Goal: Task Accomplishment & Management: Complete application form

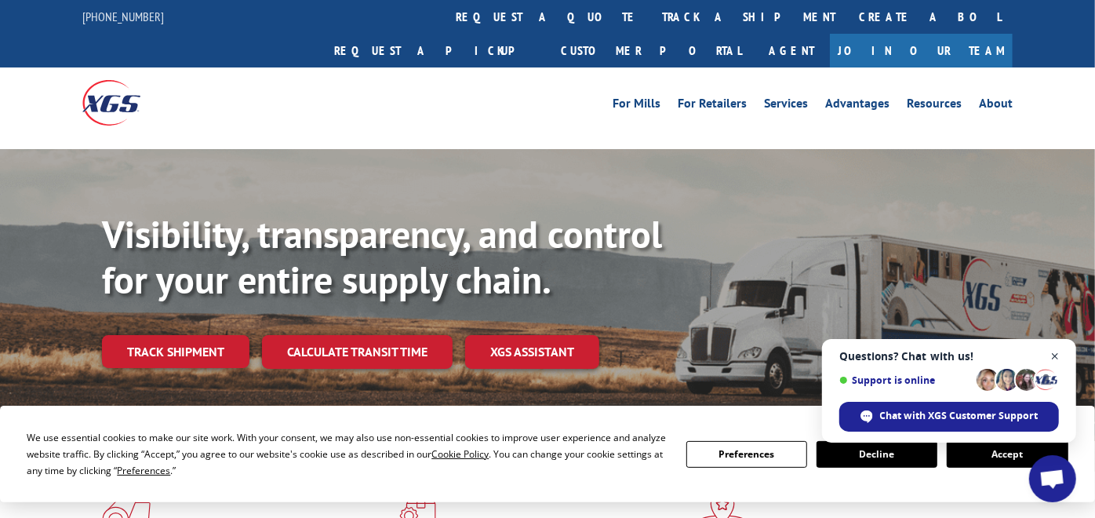
click at [1054, 353] on span "Close chat" at bounding box center [1056, 357] width 20 height 20
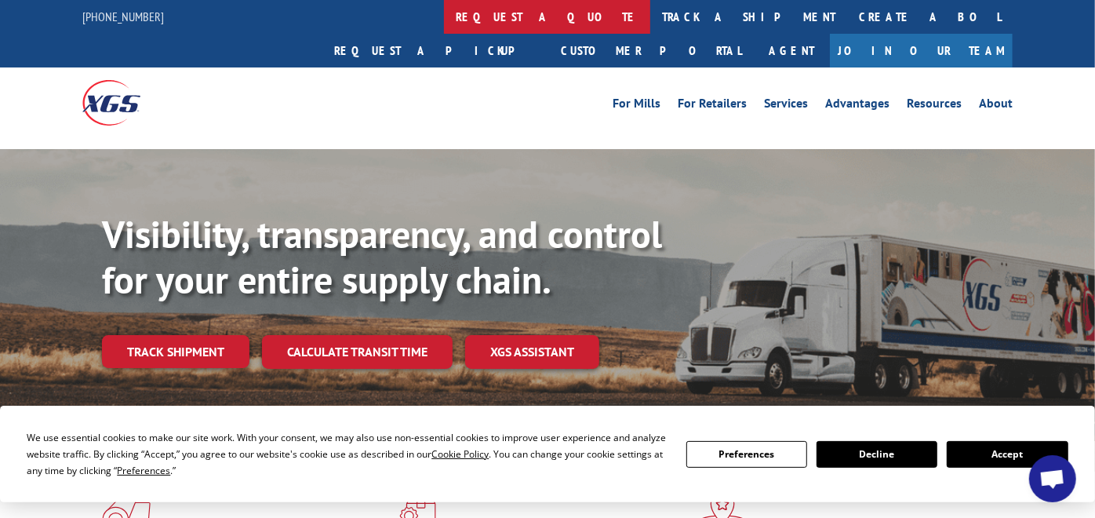
click at [444, 17] on link "request a quote" at bounding box center [547, 17] width 206 height 34
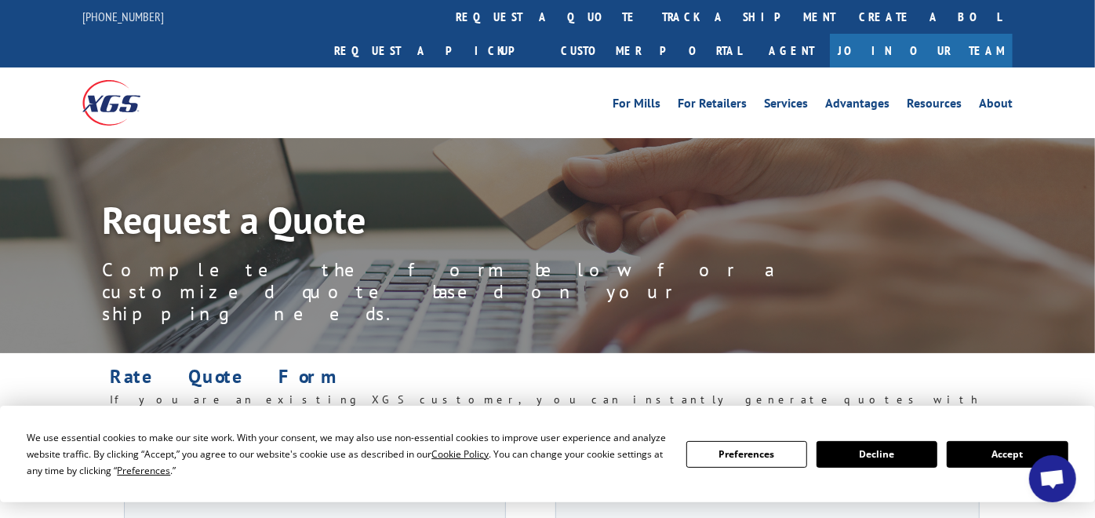
click at [963, 455] on button "Accept" at bounding box center [1007, 454] width 121 height 27
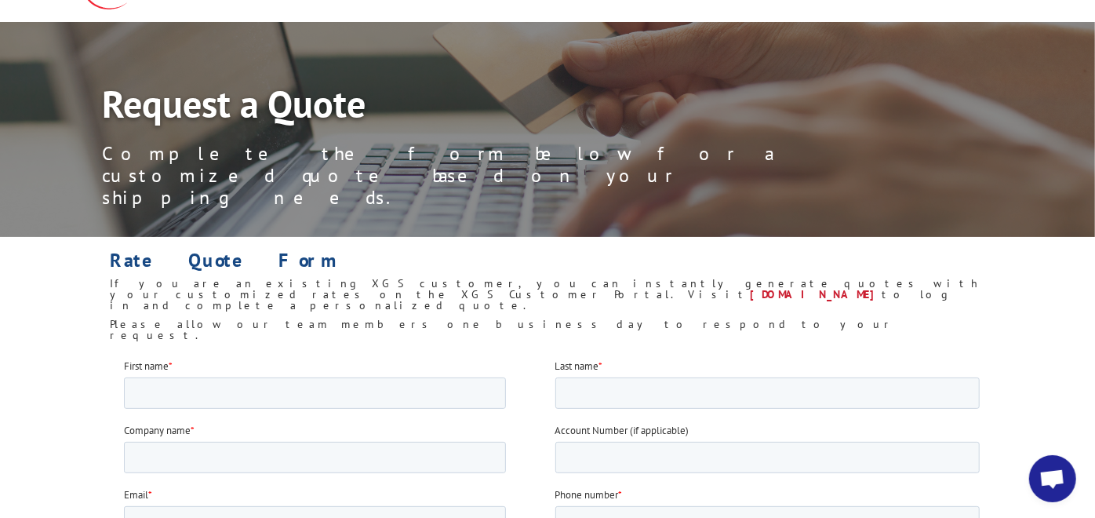
scroll to position [174, 0]
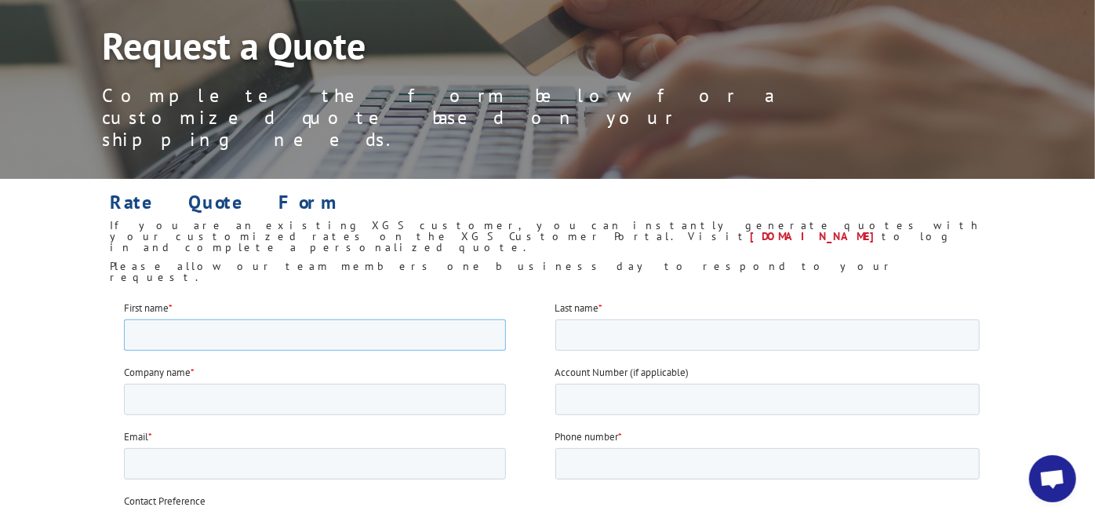
click at [199, 322] on input "First name *" at bounding box center [314, 333] width 382 height 31
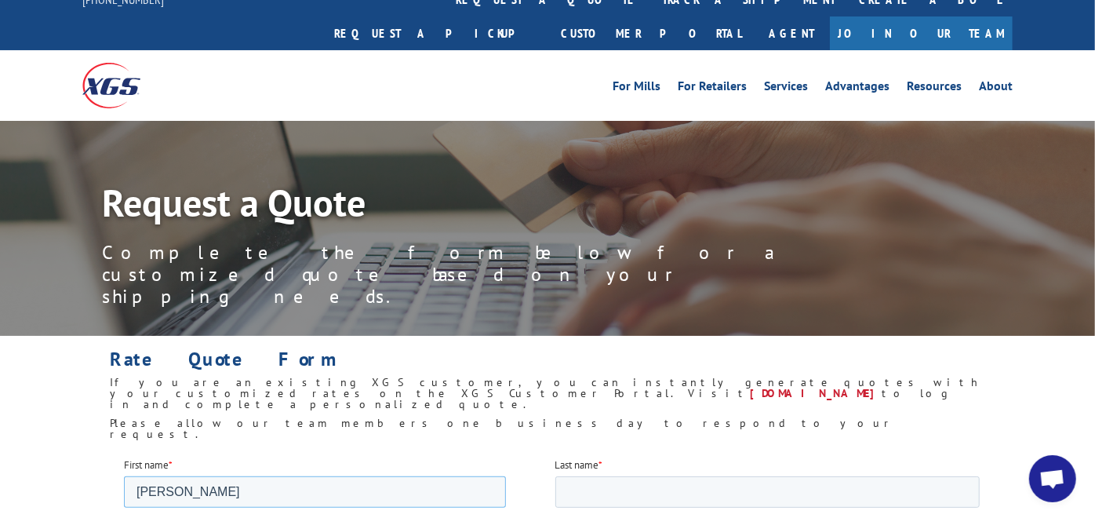
scroll to position [261, 0]
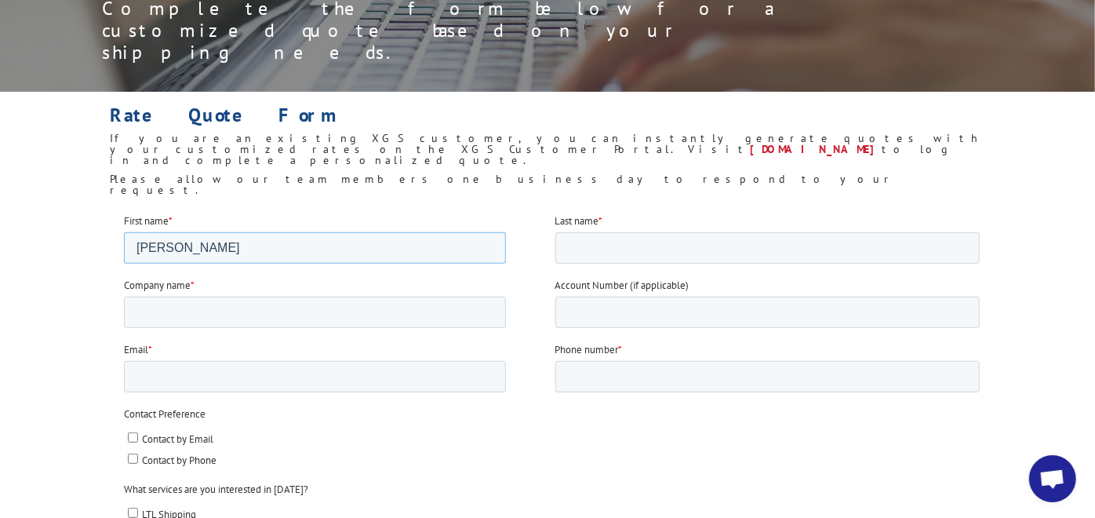
type input "[PERSON_NAME]"
type input "Matter Surfaces"
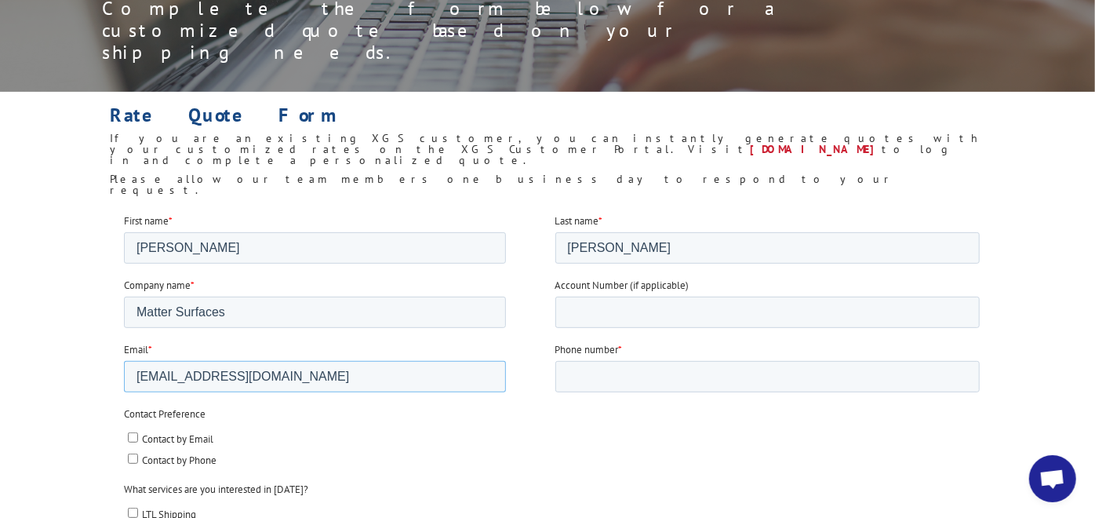
type input "[EMAIL_ADDRESS][DOMAIN_NAME]"
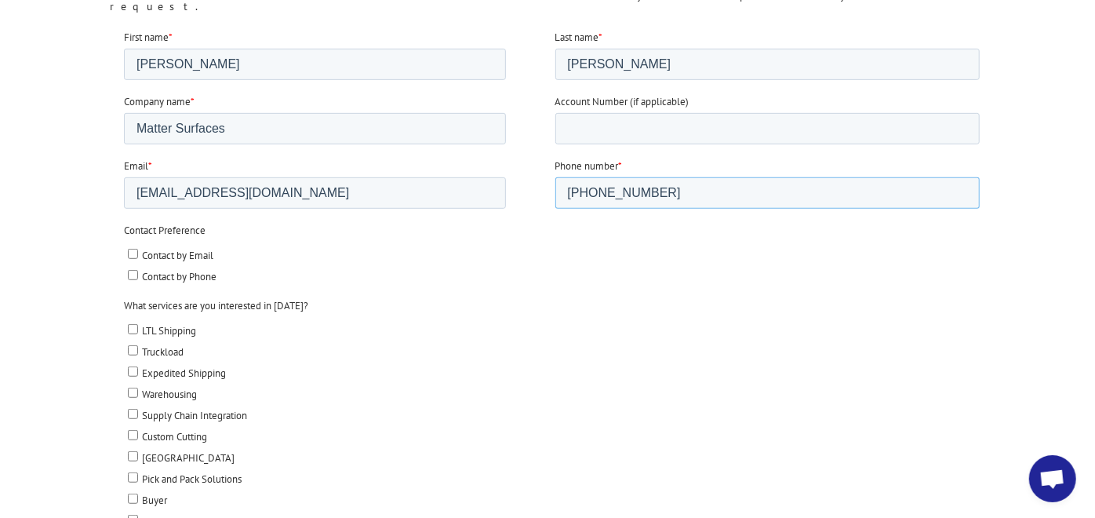
scroll to position [522, 0]
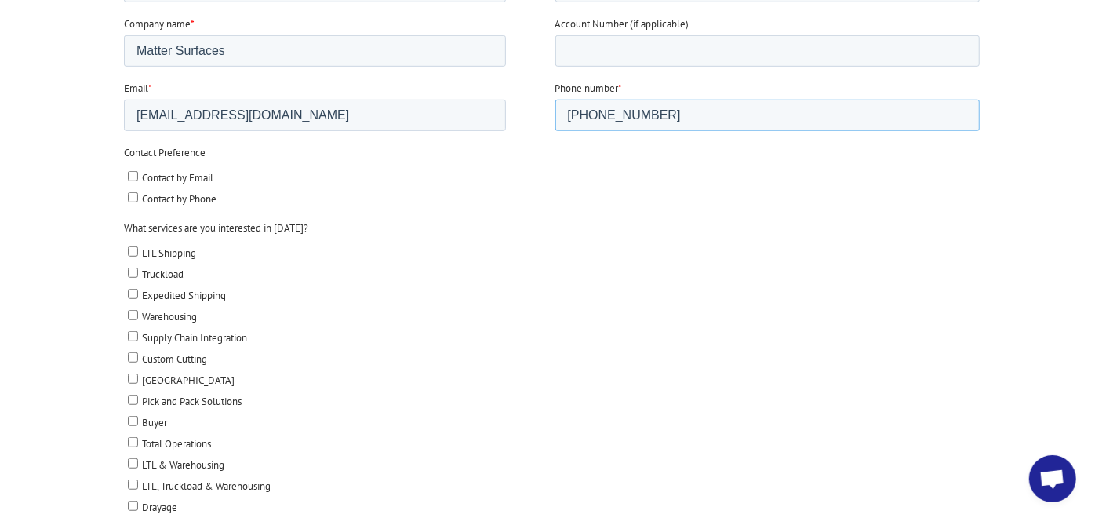
type input "[PHONE_NUMBER]"
click at [139, 175] on label "Contact by Email" at bounding box center [553, 177] width 852 height 16
click at [137, 175] on input "Contact by Email" at bounding box center [132, 176] width 10 height 10
checkbox input "true"
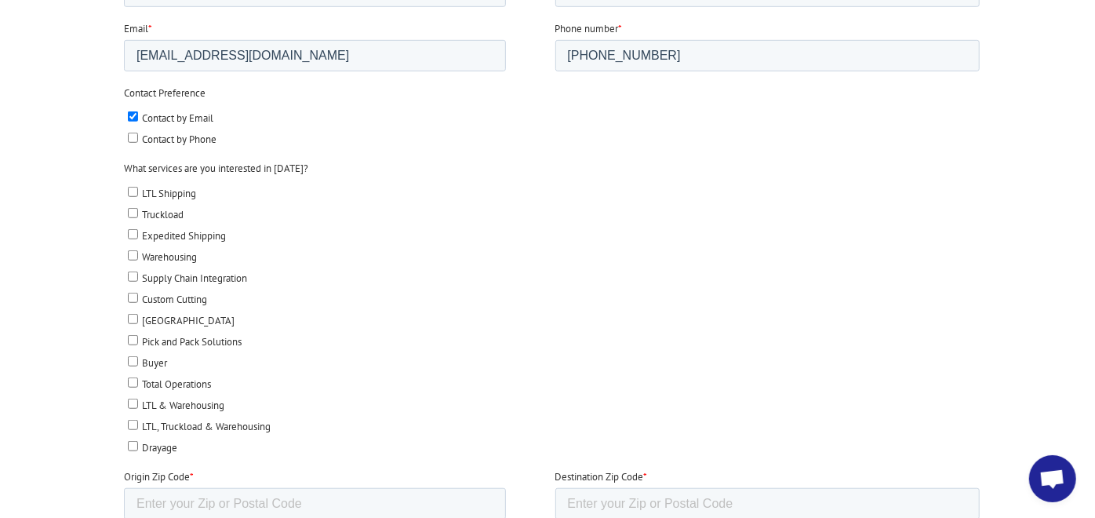
scroll to position [610, 0]
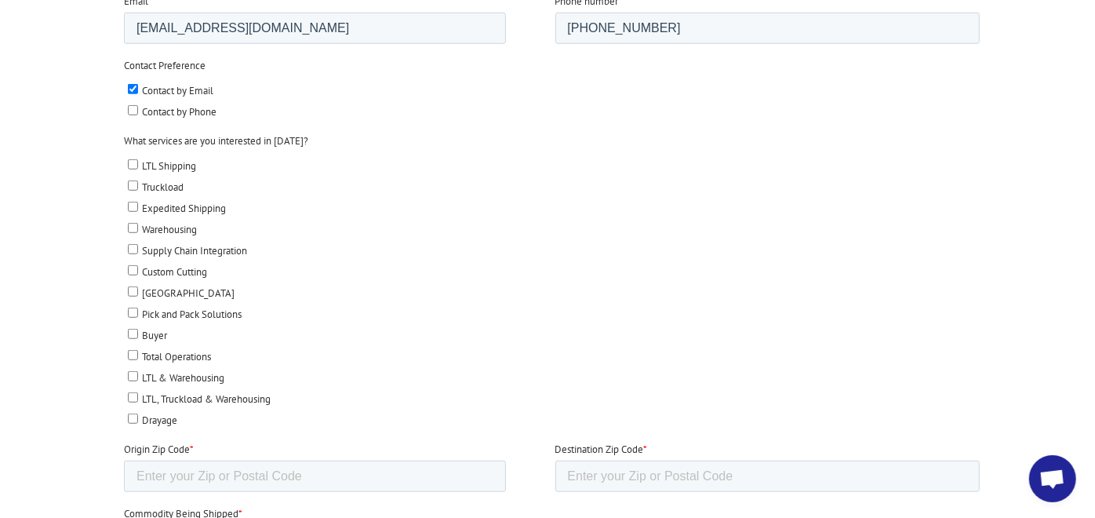
click at [129, 162] on input "LTL Shipping" at bounding box center [132, 164] width 10 height 10
checkbox input "true"
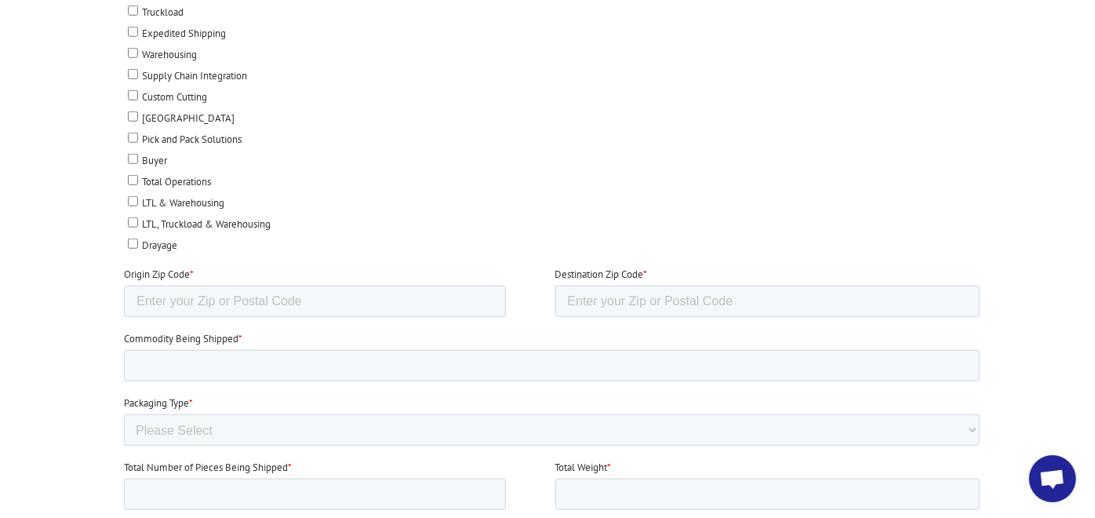
scroll to position [872, 0]
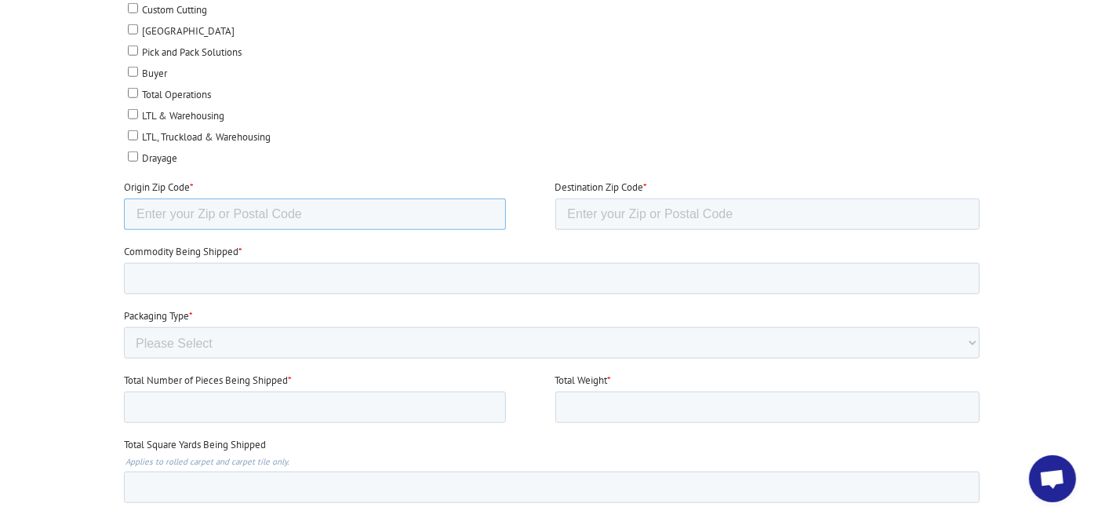
click at [217, 206] on input "Origin Zip Code *" at bounding box center [314, 213] width 382 height 31
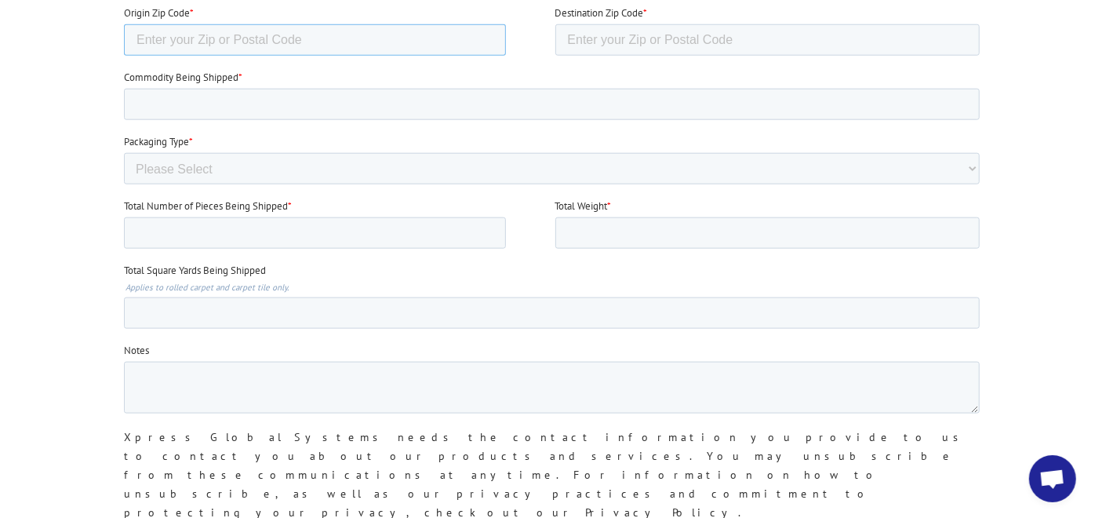
scroll to position [784, 0]
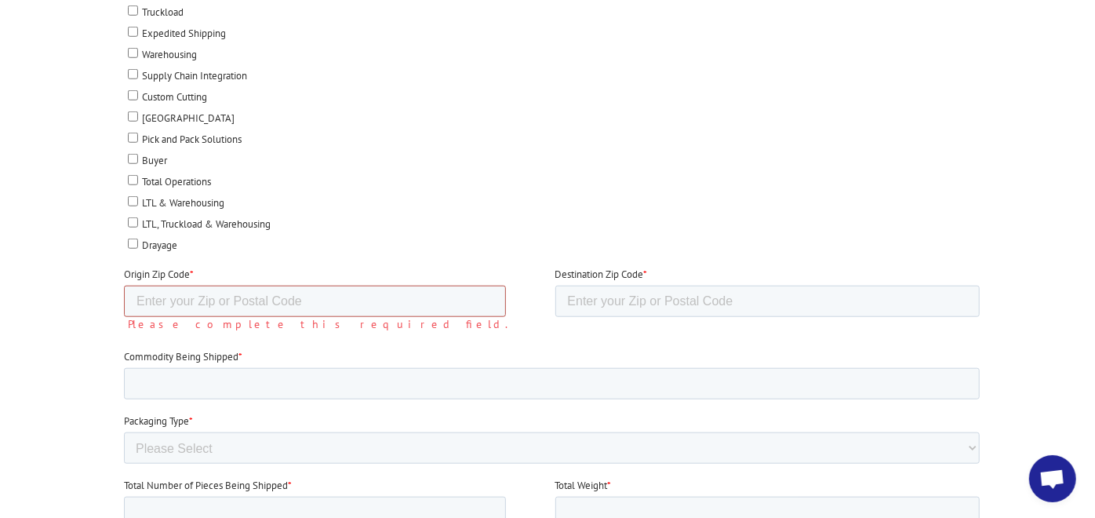
click at [332, 300] on input "Origin Zip Code *" at bounding box center [314, 301] width 382 height 31
paste input "30701"
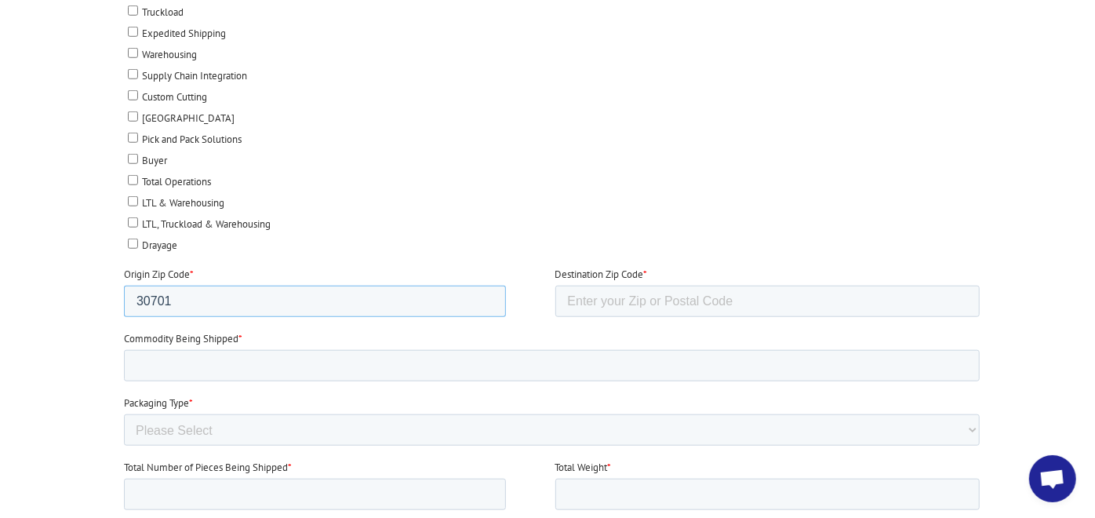
type input "30701"
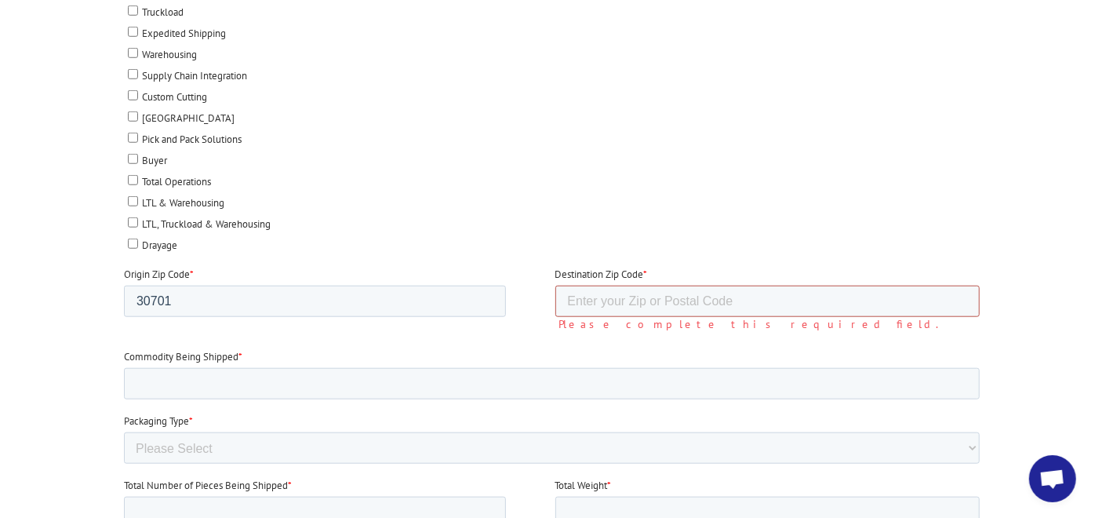
click at [593, 297] on input "Destination Zip Code *" at bounding box center [767, 301] width 425 height 31
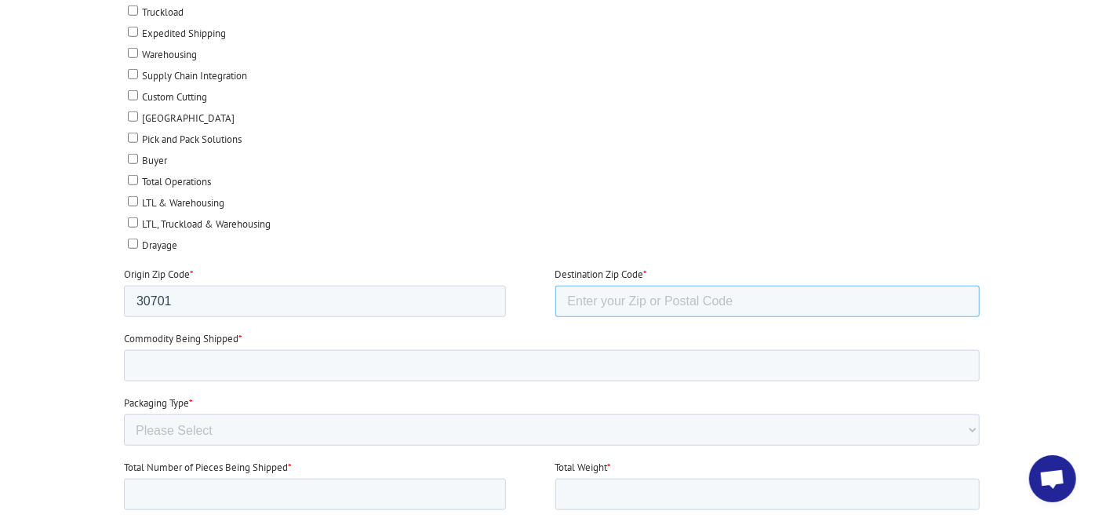
paste input "66608"
type input "66608"
click at [208, 358] on input "Commodity Being Shipped *" at bounding box center [551, 365] width 856 height 31
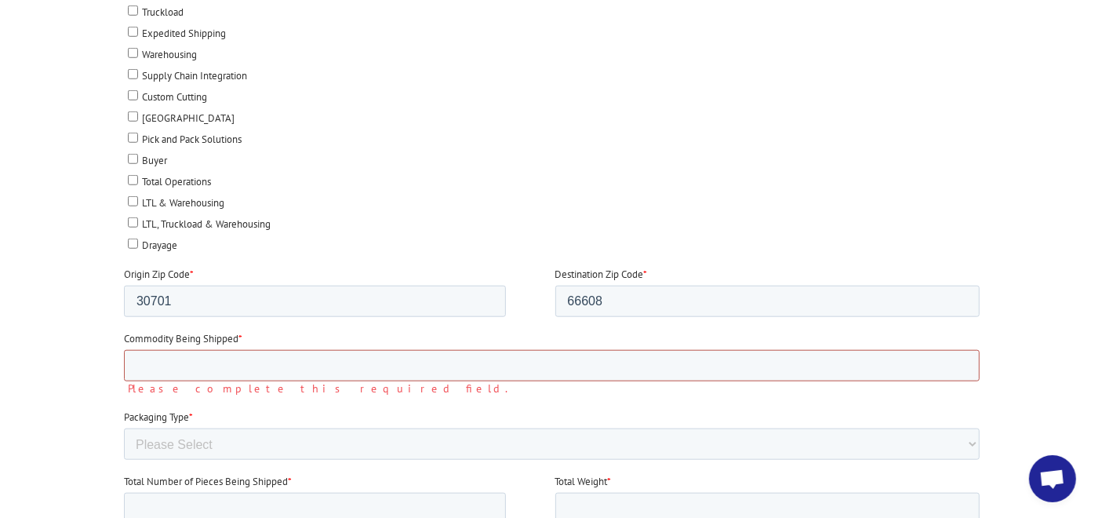
click at [198, 355] on input "Commodity Being Shipped *" at bounding box center [551, 365] width 856 height 31
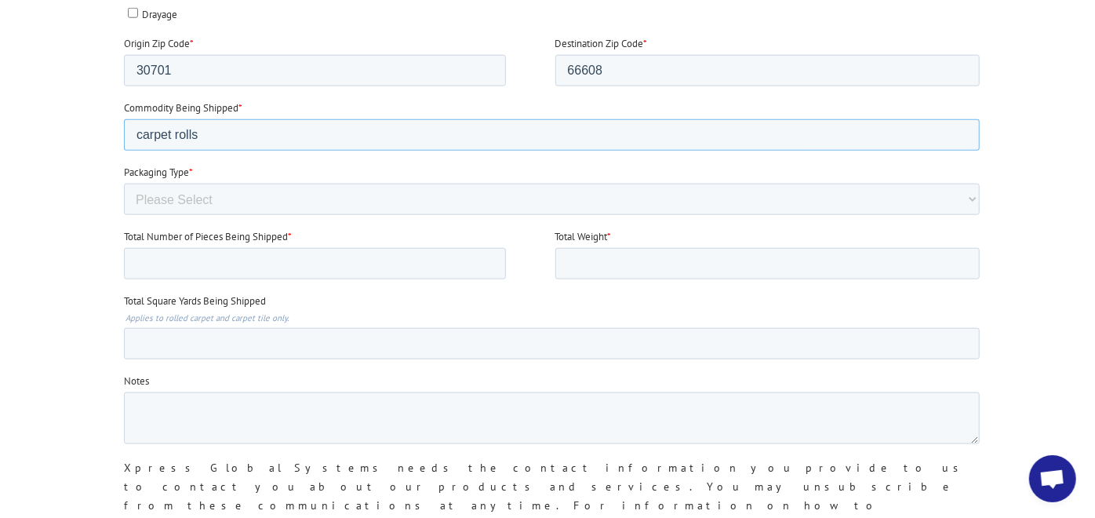
scroll to position [1046, 0]
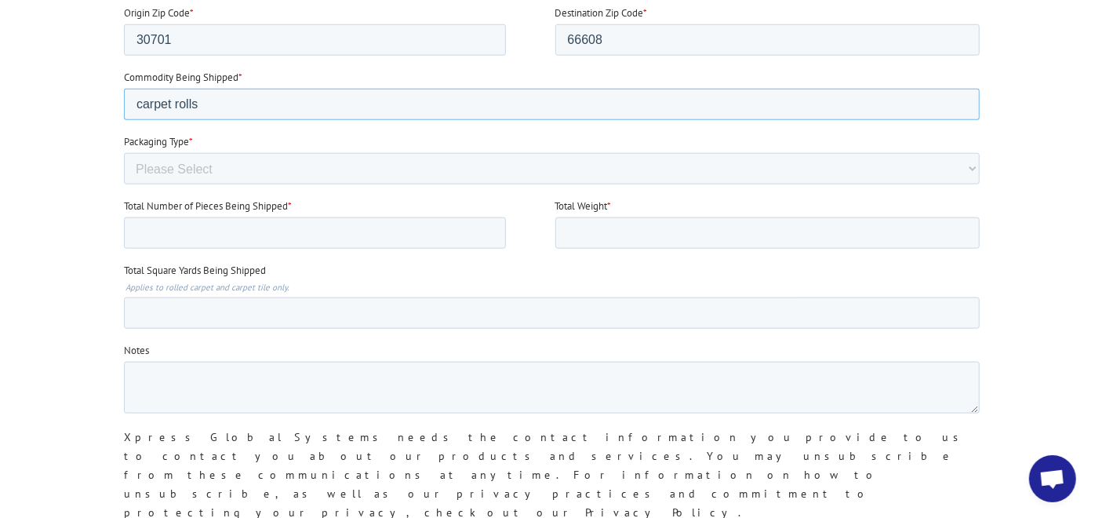
type input "carpet rolls"
click at [251, 159] on select "Please Select Rolled Goods Palletized" at bounding box center [551, 168] width 856 height 31
select select "Rolled Carpet"
click at [123, 184] on select "Please Select Rolled Goods Palletized" at bounding box center [551, 168] width 856 height 31
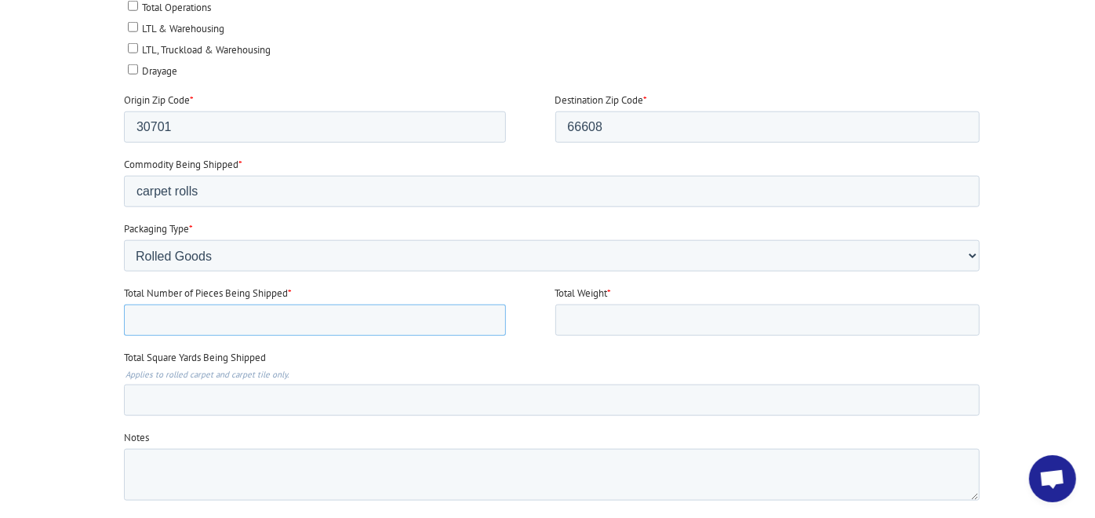
click at [292, 324] on input "Total Number of Pieces Being Shipped *" at bounding box center [314, 319] width 382 height 31
type input "3"
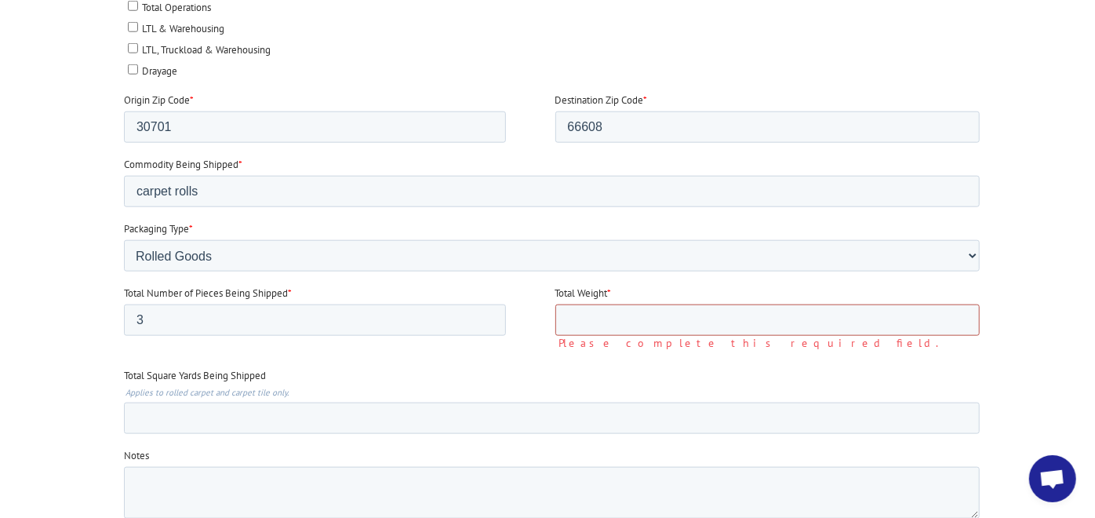
click at [652, 318] on input "Total Weight *" at bounding box center [767, 319] width 425 height 31
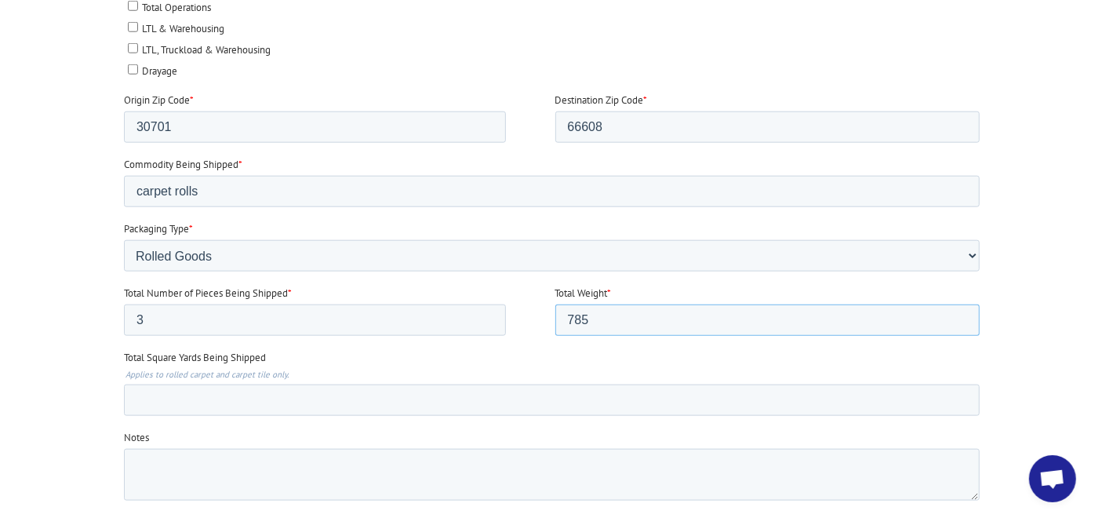
type input "785"
click at [301, 398] on input "Total Square Yards Being Shipped" at bounding box center [551, 399] width 856 height 31
click at [217, 406] on input "Total Square Yards Being Shipped" at bounding box center [551, 399] width 856 height 31
paste input "133.91"
type input "133.91"
